Goal: Find contact information: Find contact information

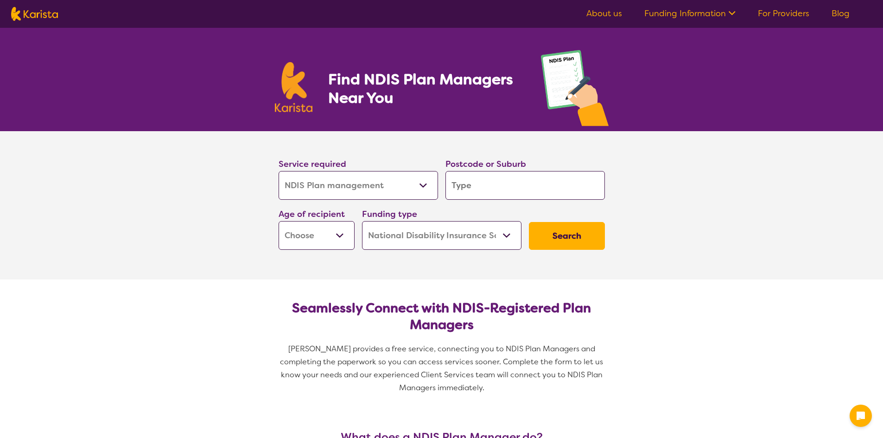
select select "NDIS Plan management"
select select "NDIS"
select select "NDIS Plan management"
select select "NDIS"
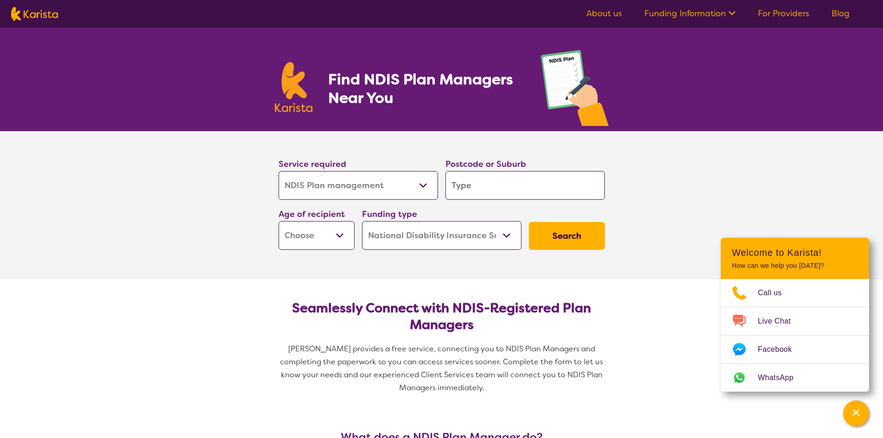
drag, startPoint x: 476, startPoint y: 185, endPoint x: 406, endPoint y: 188, distance: 70.5
click at [406, 188] on div "Service required Allied Health Assistant Assessment ([MEDICAL_DATA] or [MEDICAL…" at bounding box center [442, 203] width 334 height 100
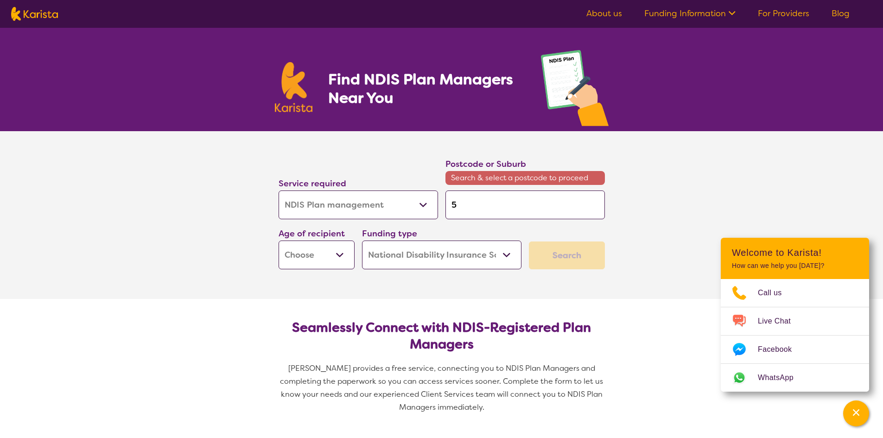
type input "5"
type input "51"
type input "511"
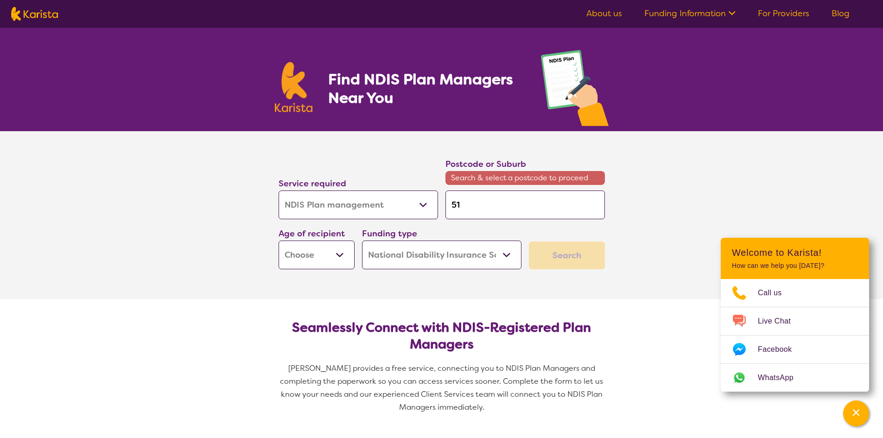
type input "511"
type input "5116"
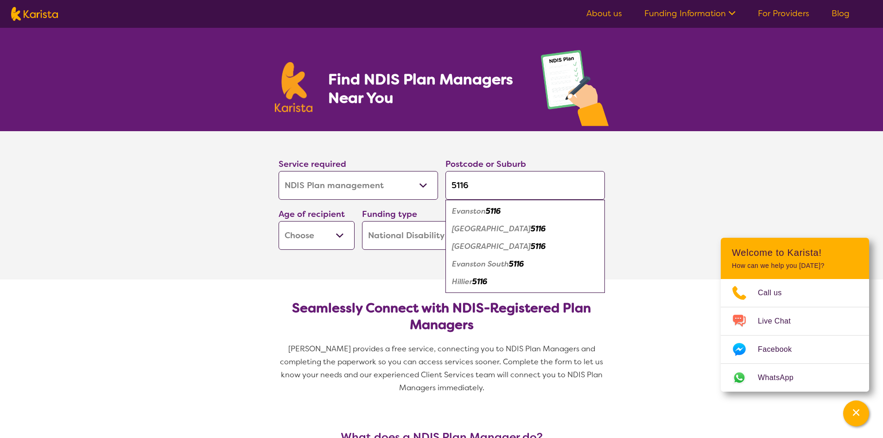
type input "5116"
click at [469, 231] on em "[GEOGRAPHIC_DATA]" at bounding box center [491, 229] width 79 height 10
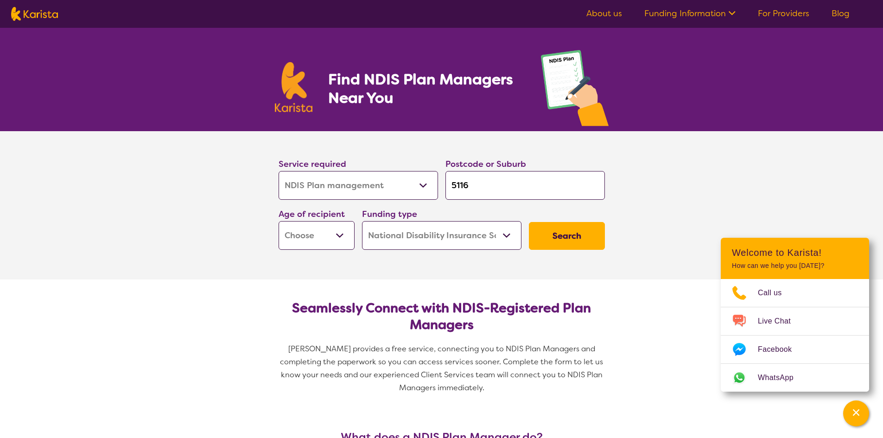
click at [341, 236] on select "Early Childhood - 0 to 9 Child - 10 to 11 Adolescent - 12 to 17 Adult - 18 to 6…" at bounding box center [316, 235] width 76 height 29
select select "AG"
click at [278, 221] on select "Early Childhood - 0 to 9 Child - 10 to 11 Adolescent - 12 to 17 Adult - 18 to 6…" at bounding box center [316, 235] width 76 height 29
select select "AG"
click at [552, 239] on button "Search" at bounding box center [567, 236] width 76 height 28
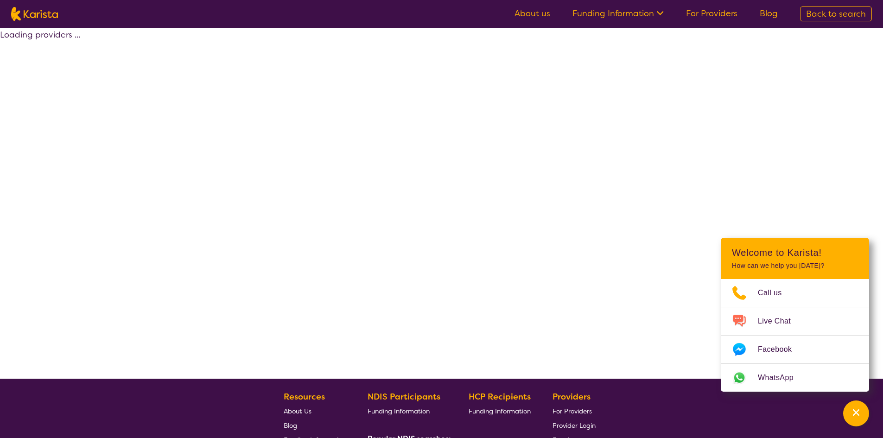
select select "by_score"
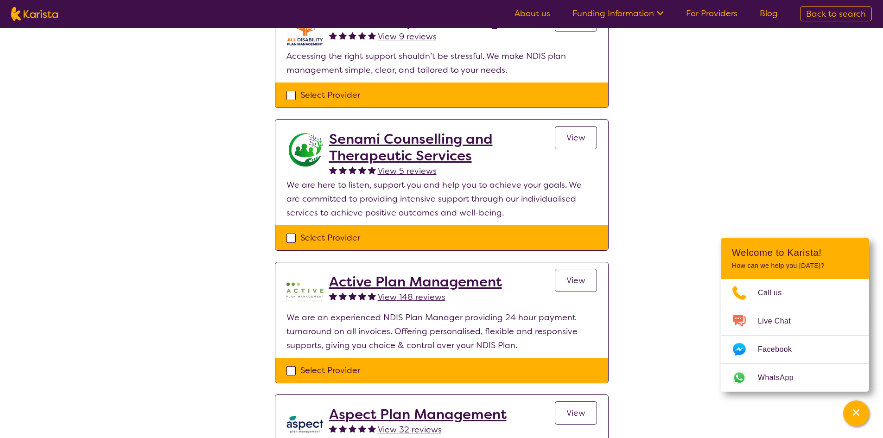
scroll to position [139, 0]
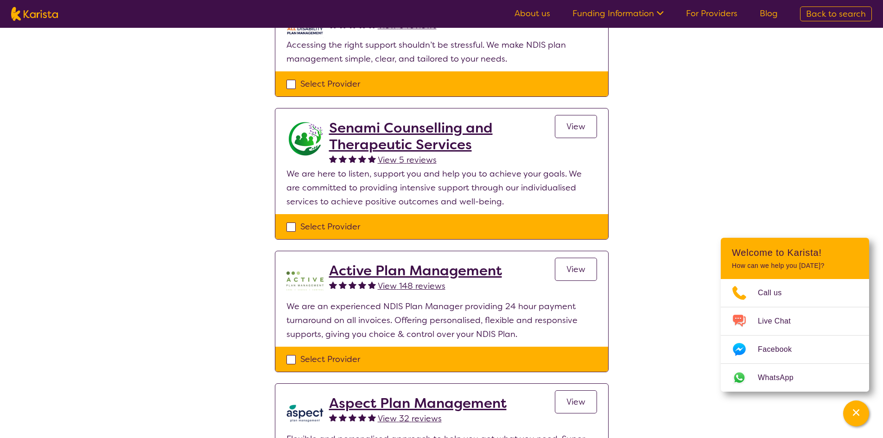
click at [387, 287] on span "View 148 reviews" at bounding box center [412, 285] width 68 height 11
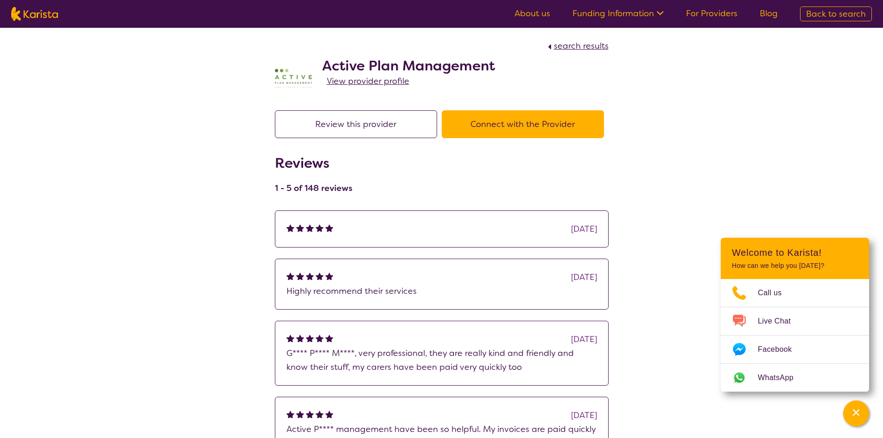
select select "by_score"
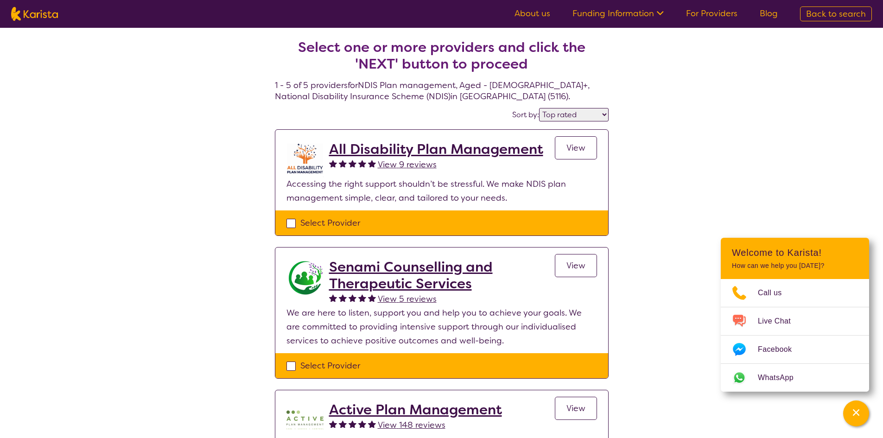
click at [349, 147] on h2 "All Disability Plan Management" at bounding box center [436, 149] width 214 height 17
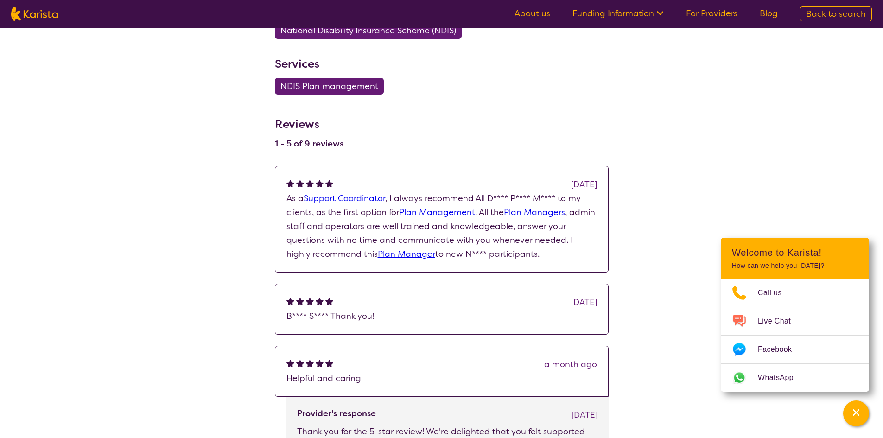
scroll to position [602, 0]
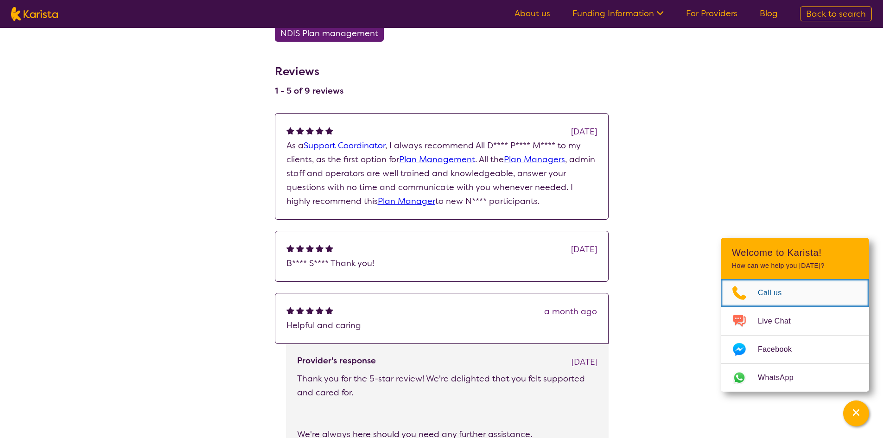
click at [765, 292] on span "Call us" at bounding box center [775, 293] width 35 height 14
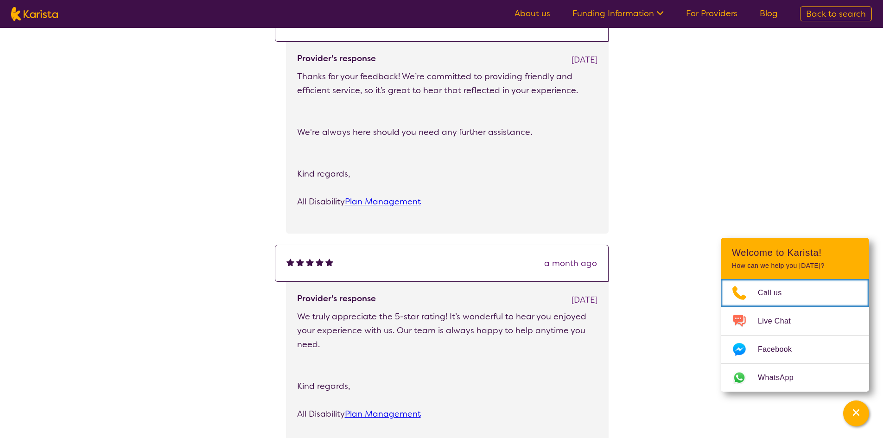
scroll to position [1459, 0]
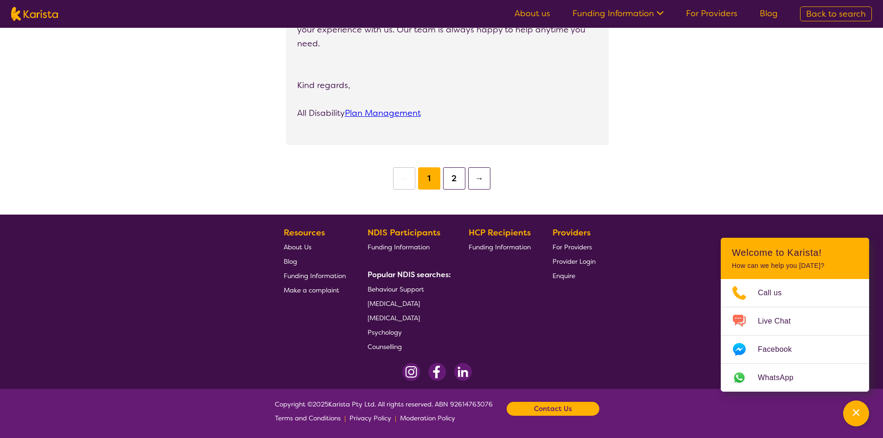
click at [543, 405] on b "Contact Us" at bounding box center [553, 409] width 38 height 14
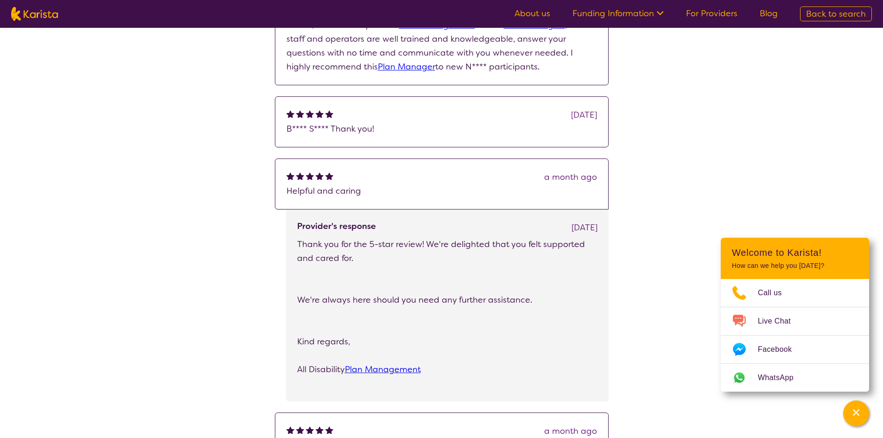
scroll to position [649, 0]
